Goal: Check status: Check status

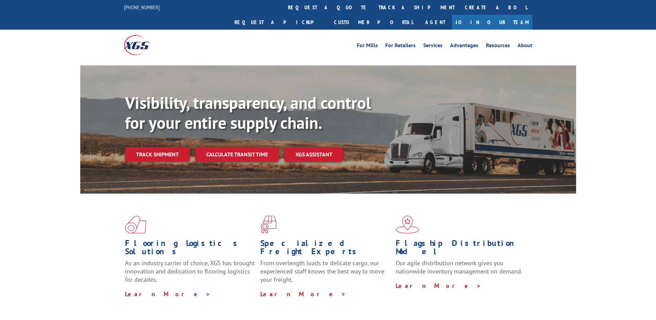
drag, startPoint x: 317, startPoint y: 8, endPoint x: 317, endPoint y: 33, distance: 24.8
click at [373, 8] on link "track a shipment" at bounding box center [416, 7] width 86 height 15
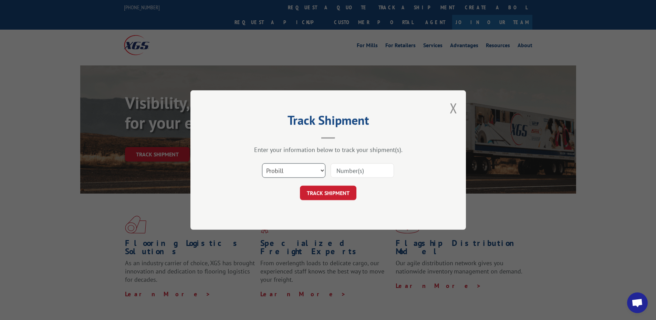
click at [305, 176] on select "Select category... Probill BOL PO" at bounding box center [293, 170] width 63 height 14
select select "bol"
click at [262, 163] on select "Select category... Probill BOL PO" at bounding box center [293, 170] width 63 height 14
click at [348, 171] on input at bounding box center [362, 170] width 63 height 14
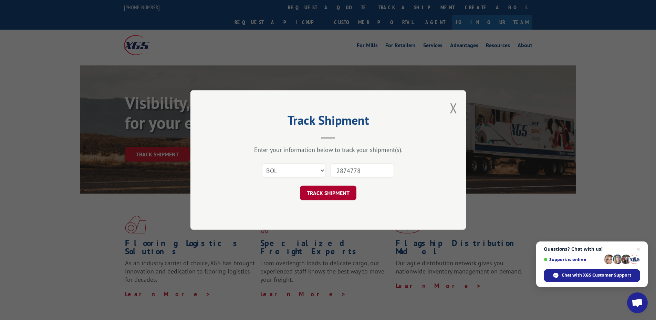
type input "2874778"
click at [348, 189] on button "TRACK SHIPMENT" at bounding box center [328, 193] width 56 height 14
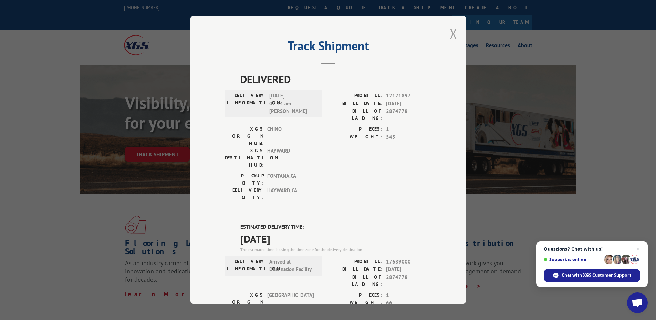
click at [450, 38] on button "Close modal" at bounding box center [454, 33] width 8 height 18
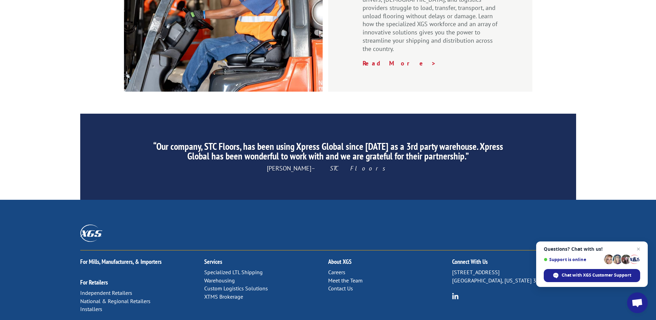
scroll to position [1043, 0]
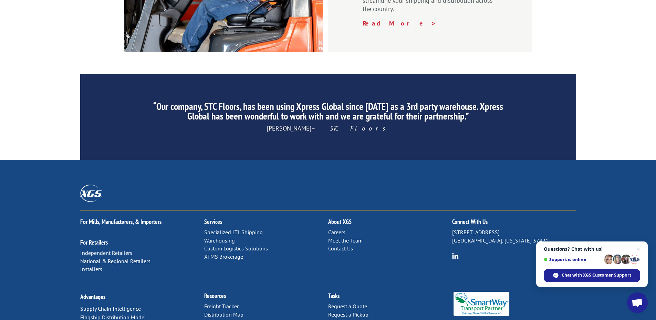
click at [213, 311] on link "Distribution Map" at bounding box center [223, 314] width 39 height 7
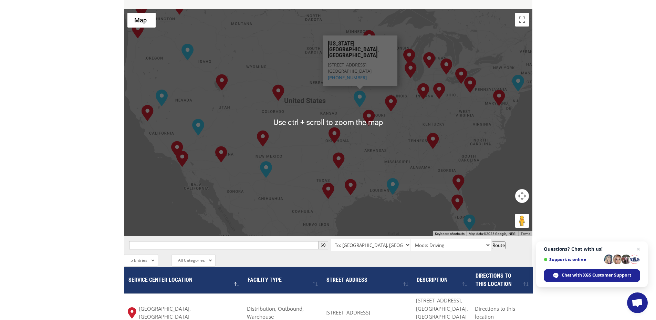
scroll to position [241, 0]
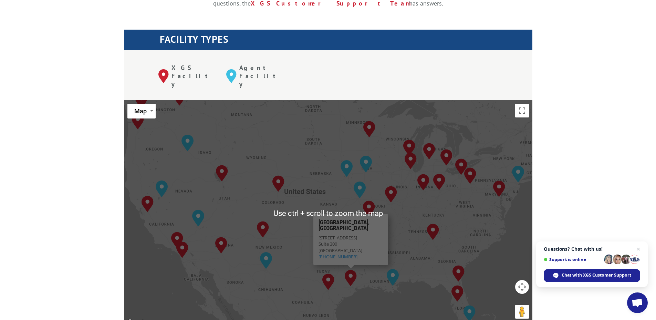
click at [346, 267] on img "Houston, TX" at bounding box center [351, 278] width 18 height 22
